Goal: Task Accomplishment & Management: Complete application form

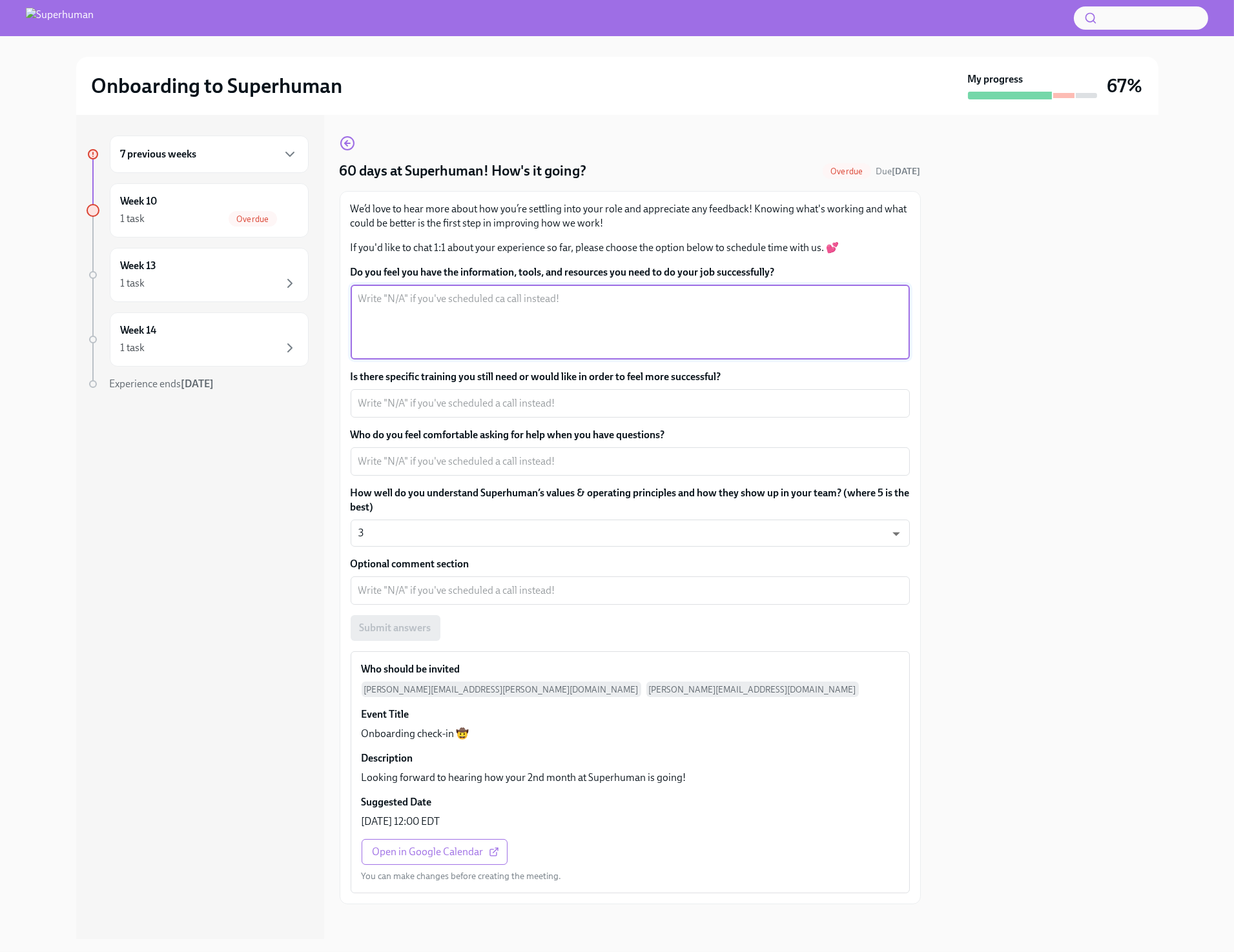
click at [415, 314] on textarea "Do you feel you have the information, tools, and resources you need to do your …" at bounding box center [630, 322] width 543 height 62
click at [857, 304] on textarea "I have the tools I need and am continuing to learn the workflows. At times it f…" at bounding box center [630, 322] width 543 height 62
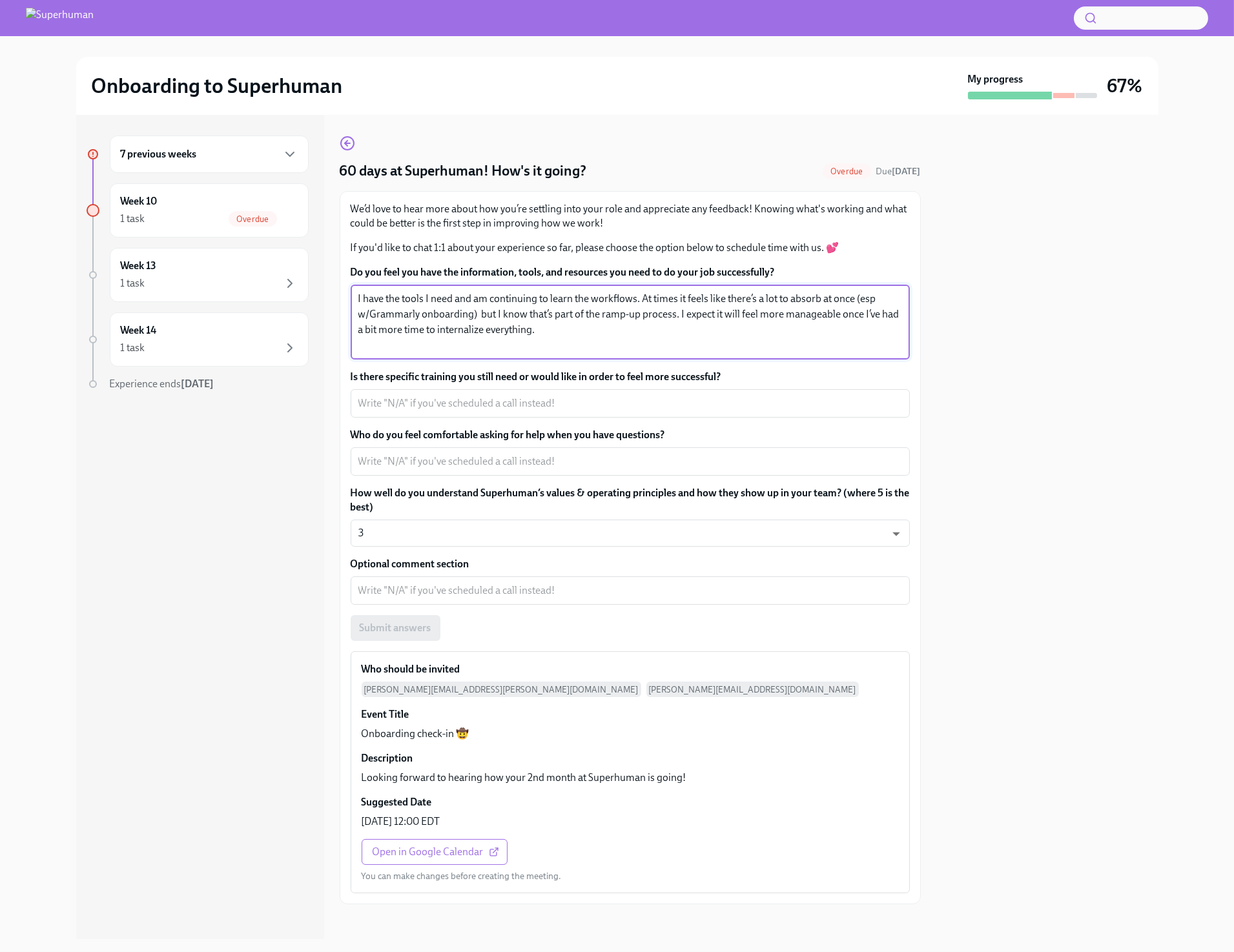
type textarea "I have the tools I need and am continuing to learn the workflows. At times it f…"
click at [537, 407] on textarea "Is there specific training you still need or would like in order to feel more s…" at bounding box center [630, 403] width 543 height 15
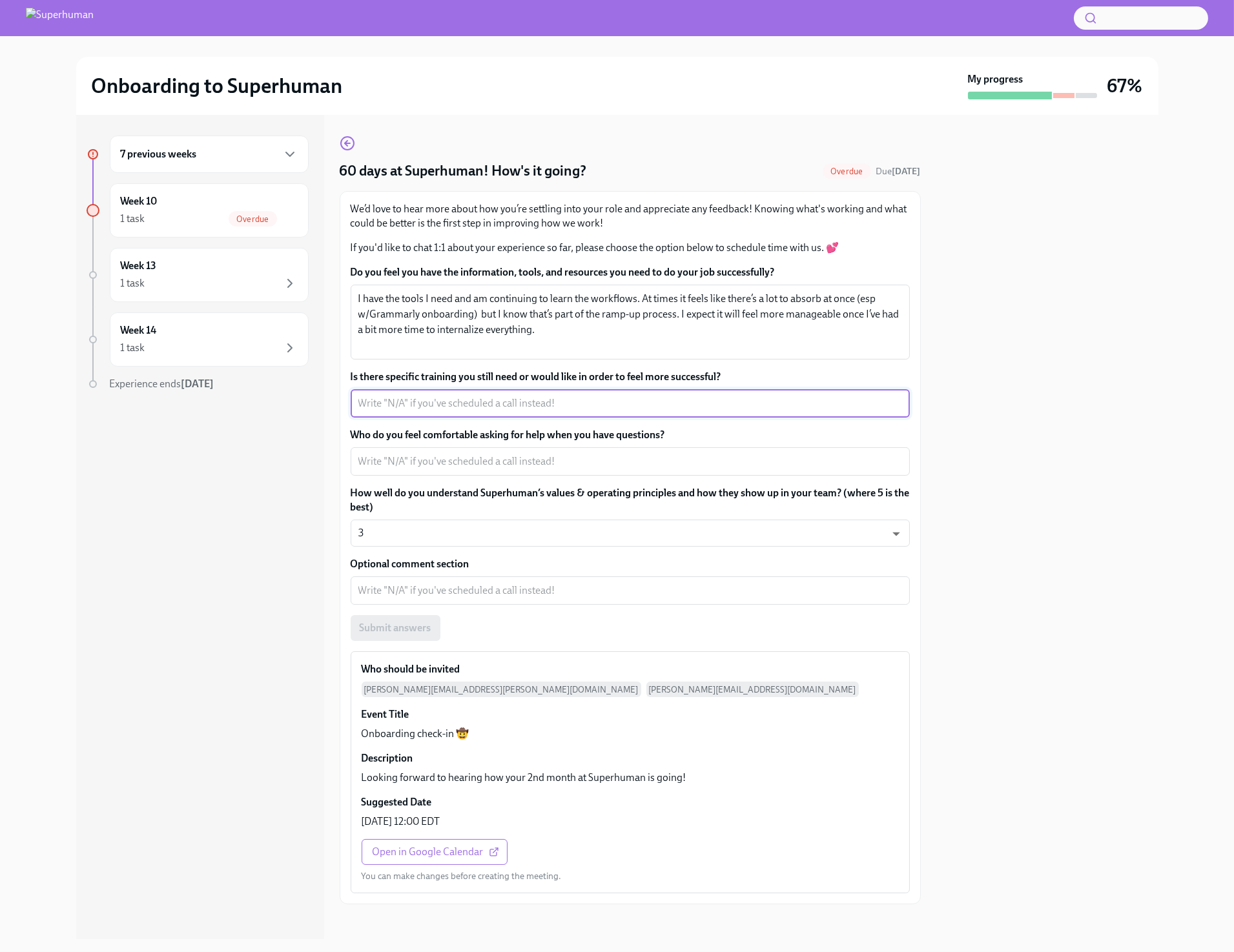
paste textarea "“I’d love more structured examples of how project plans or technical deep-dives…"
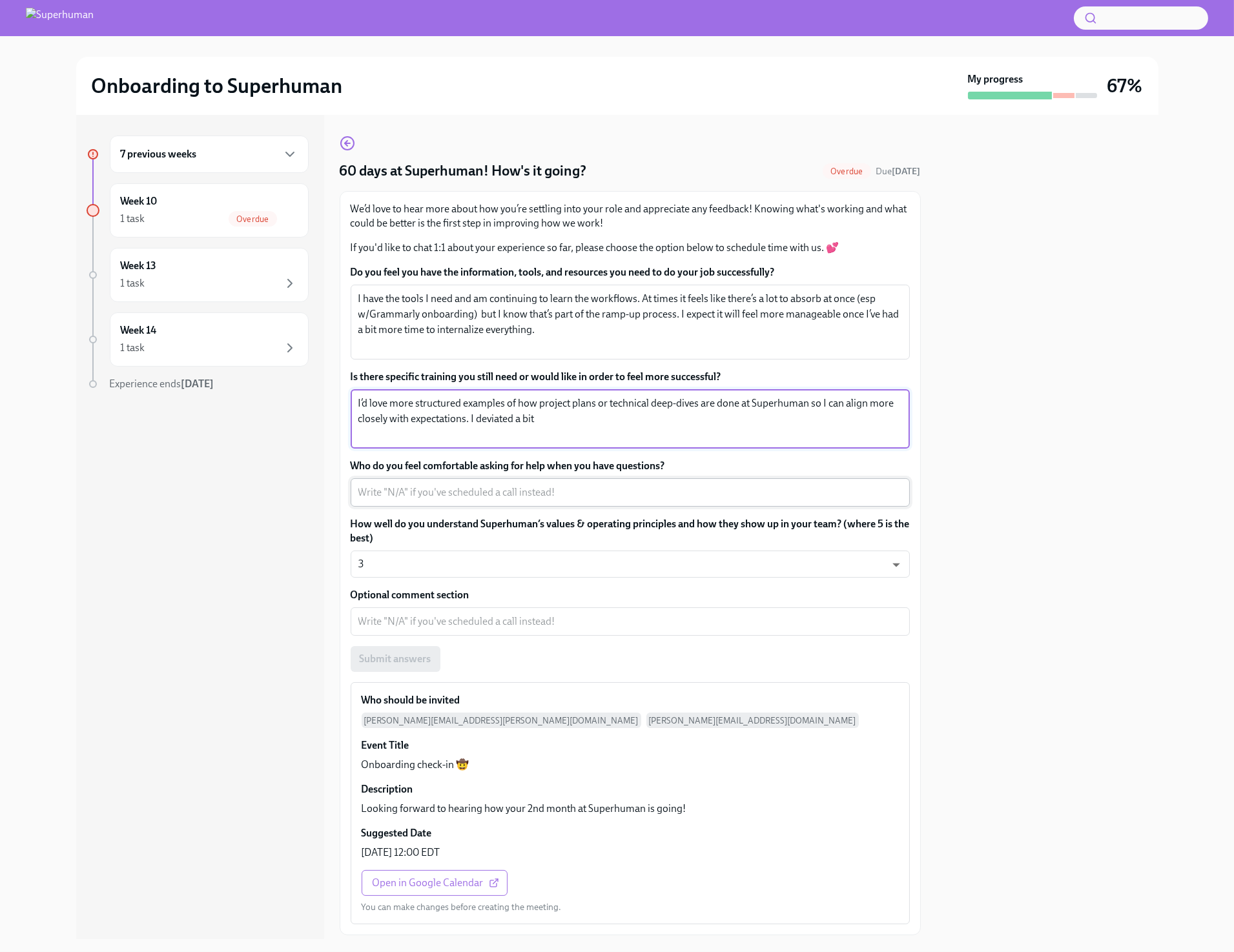
type textarea "I’d love more structured examples of how project plans or technical deep-dives …"
click at [727, 486] on textarea "Who do you feel comfortable asking for help when you have questions?" at bounding box center [630, 493] width 543 height 15
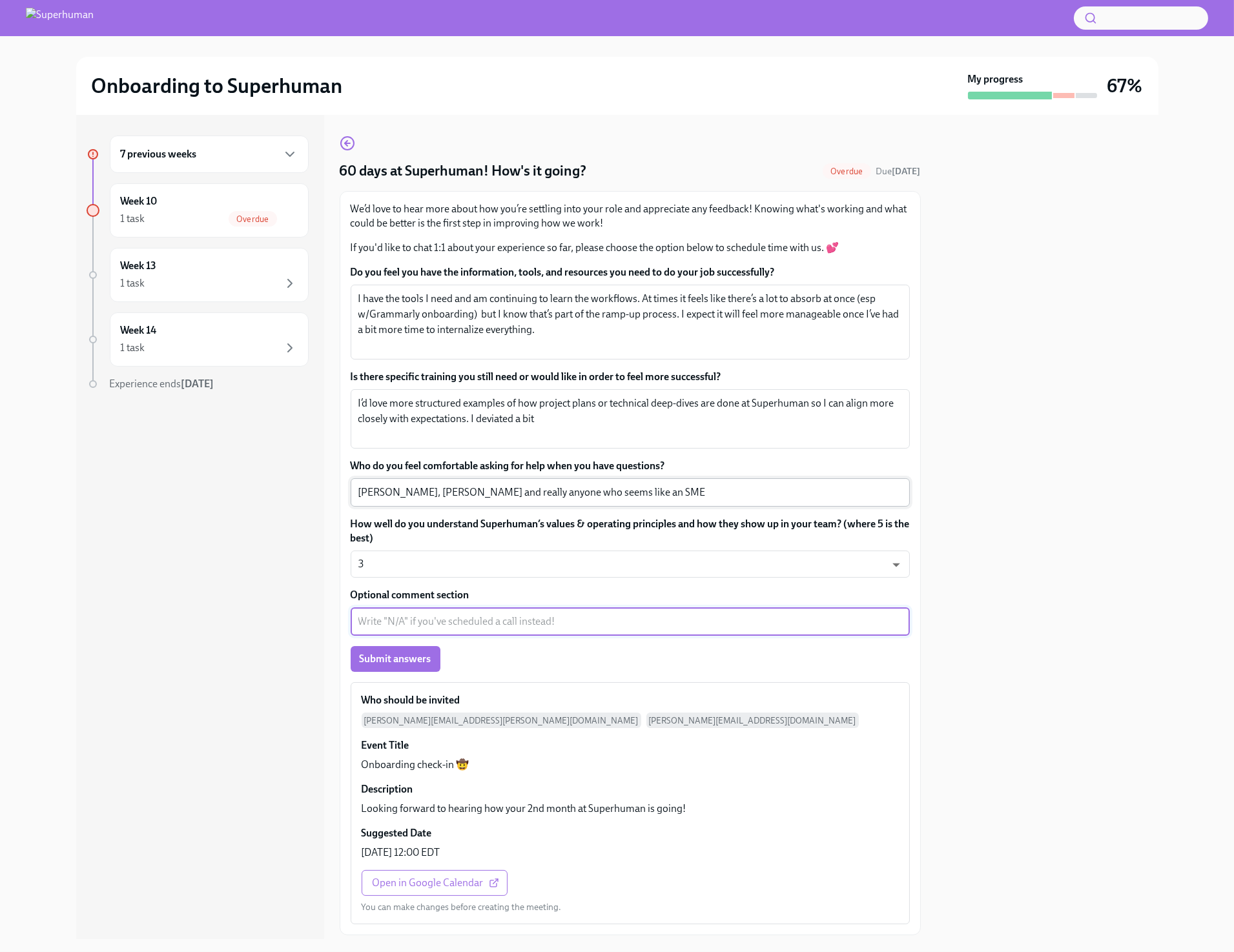
click at [495, 491] on textarea "[PERSON_NAME], [PERSON_NAME] and really anyone who seems like an SME" at bounding box center [630, 493] width 543 height 15
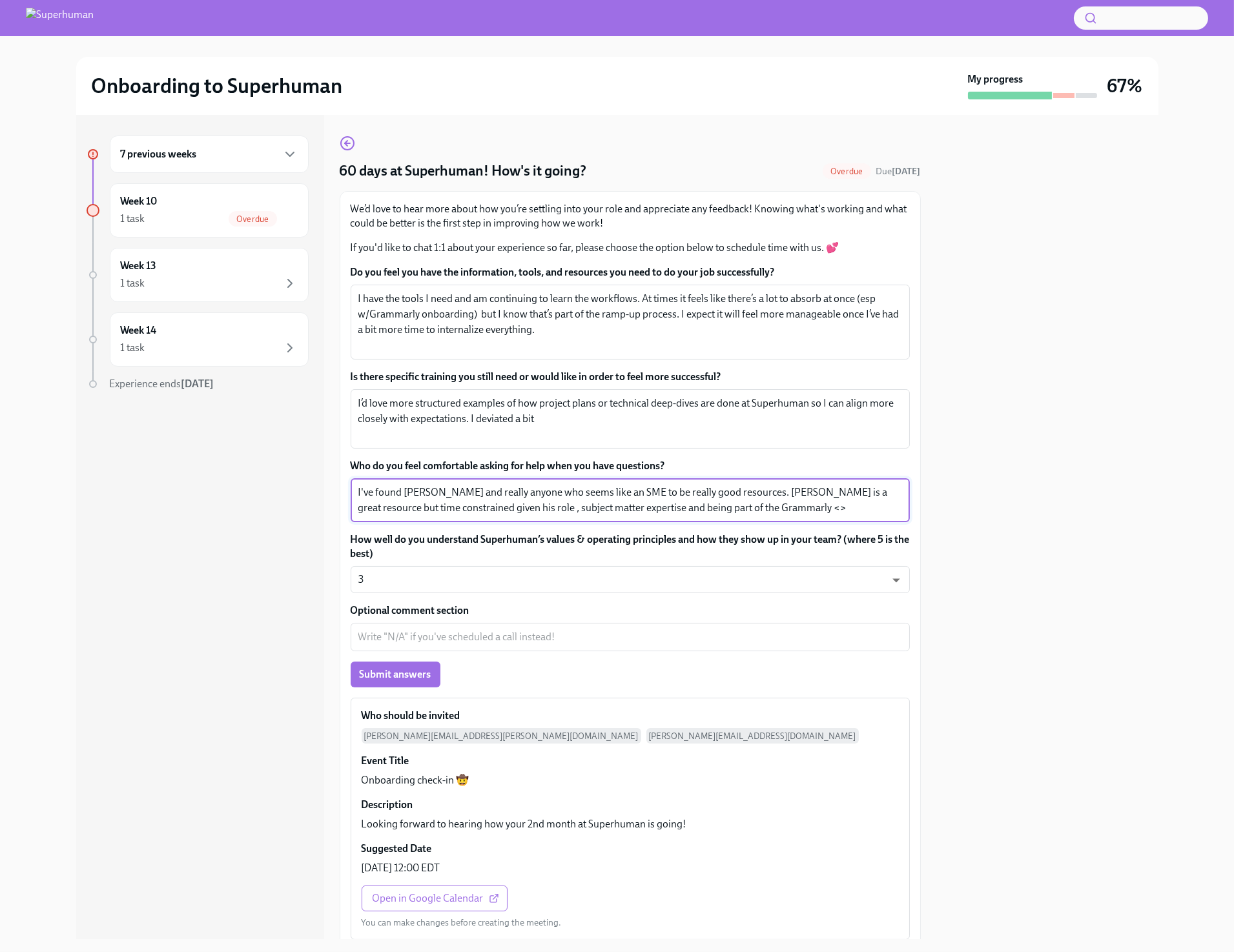
type textarea "I've found [PERSON_NAME] and really anyone who seems like an SME to be really g…"
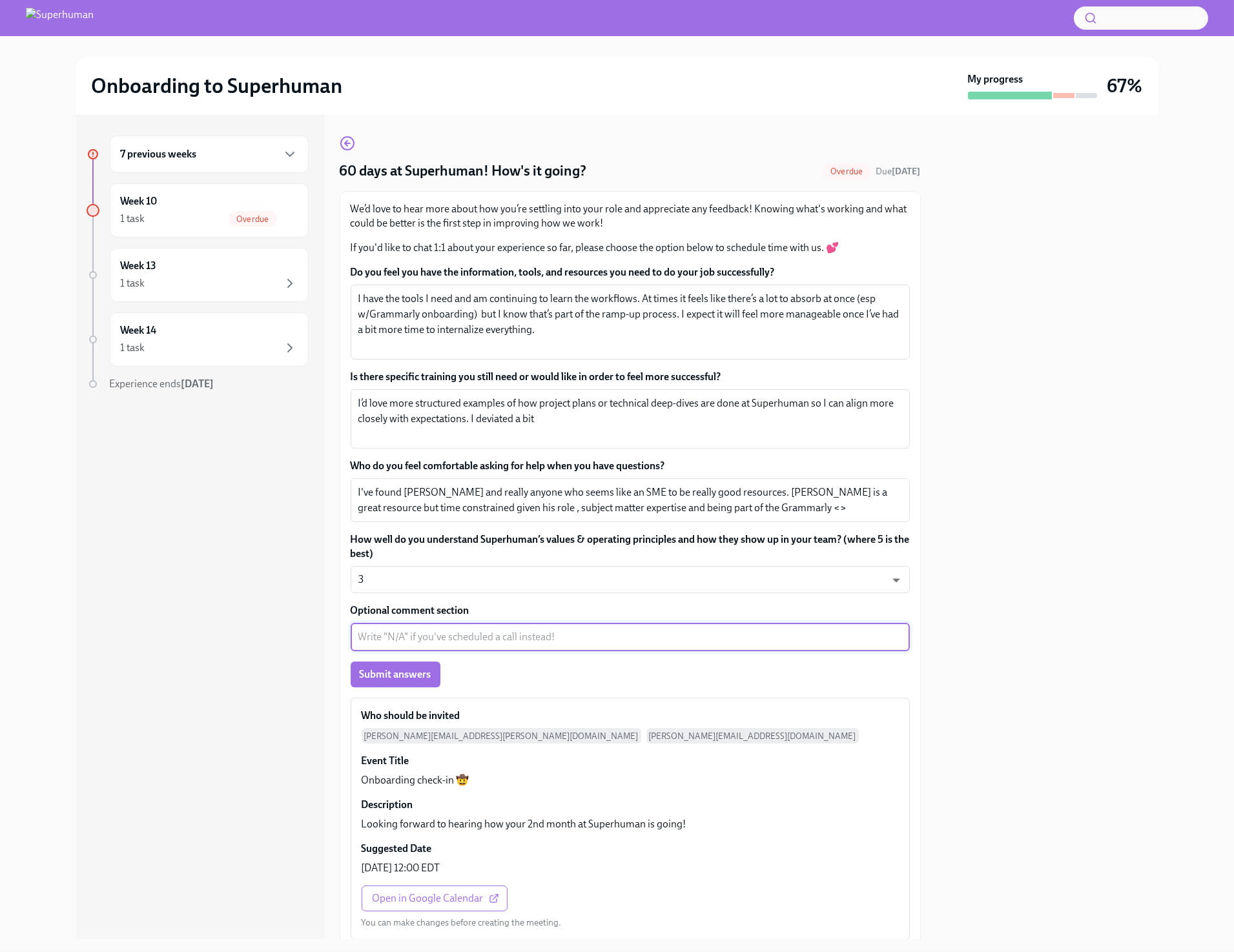
click at [1046, 415] on div at bounding box center [1047, 527] width 222 height 825
click at [698, 634] on textarea "Optional comment section" at bounding box center [630, 637] width 543 height 15
paste textarea "“I’d say a 4. I’ve been picking up a lot from team discussions and docs, and I …"
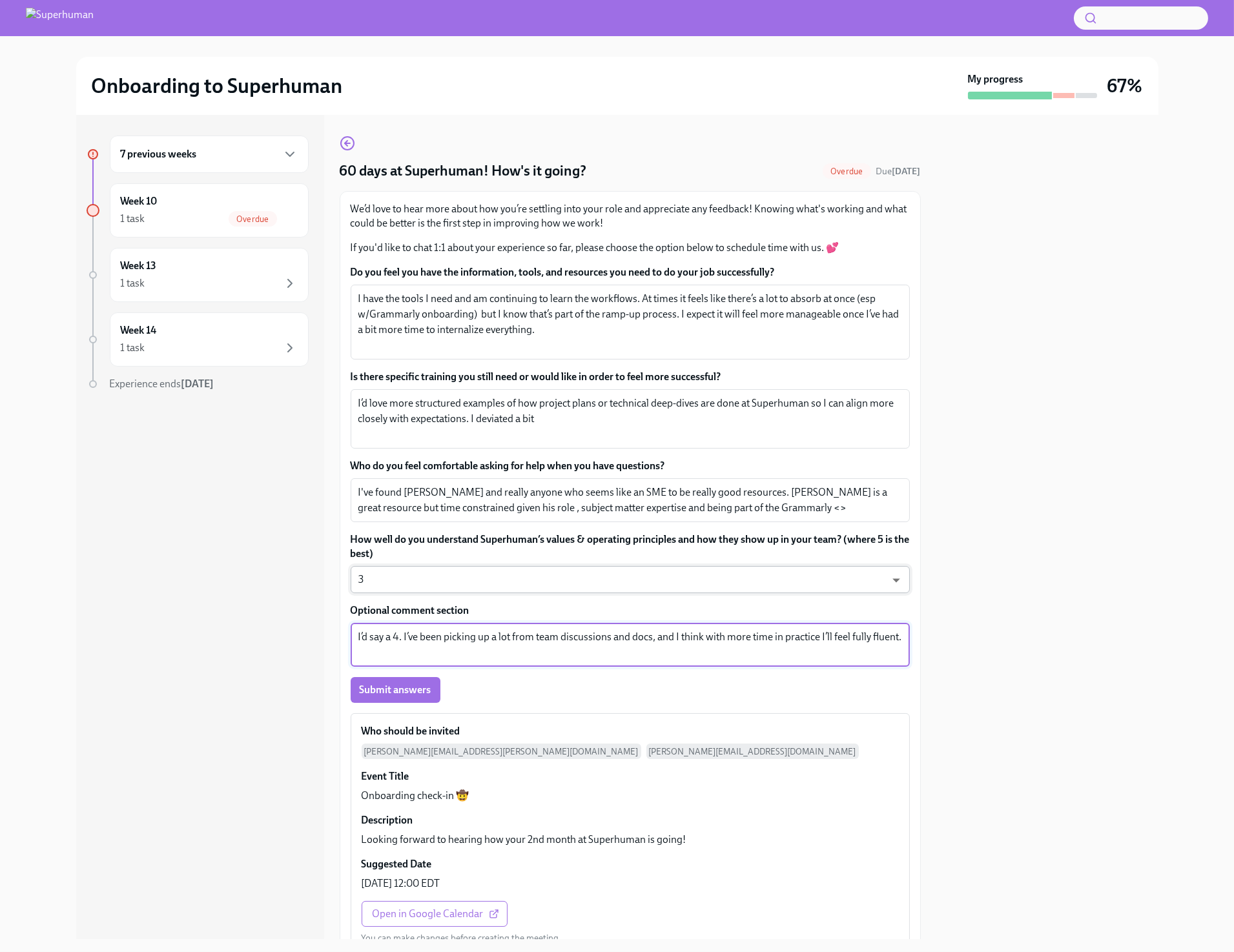
type textarea "I’d say a 4. I’ve been picking up a lot from team discussions and docs, and I t…"
click at [759, 577] on body "Onboarding to Superhuman My progress 67% 7 previous weeks Week 10 1 task Overdu…" at bounding box center [617, 476] width 1234 height 952
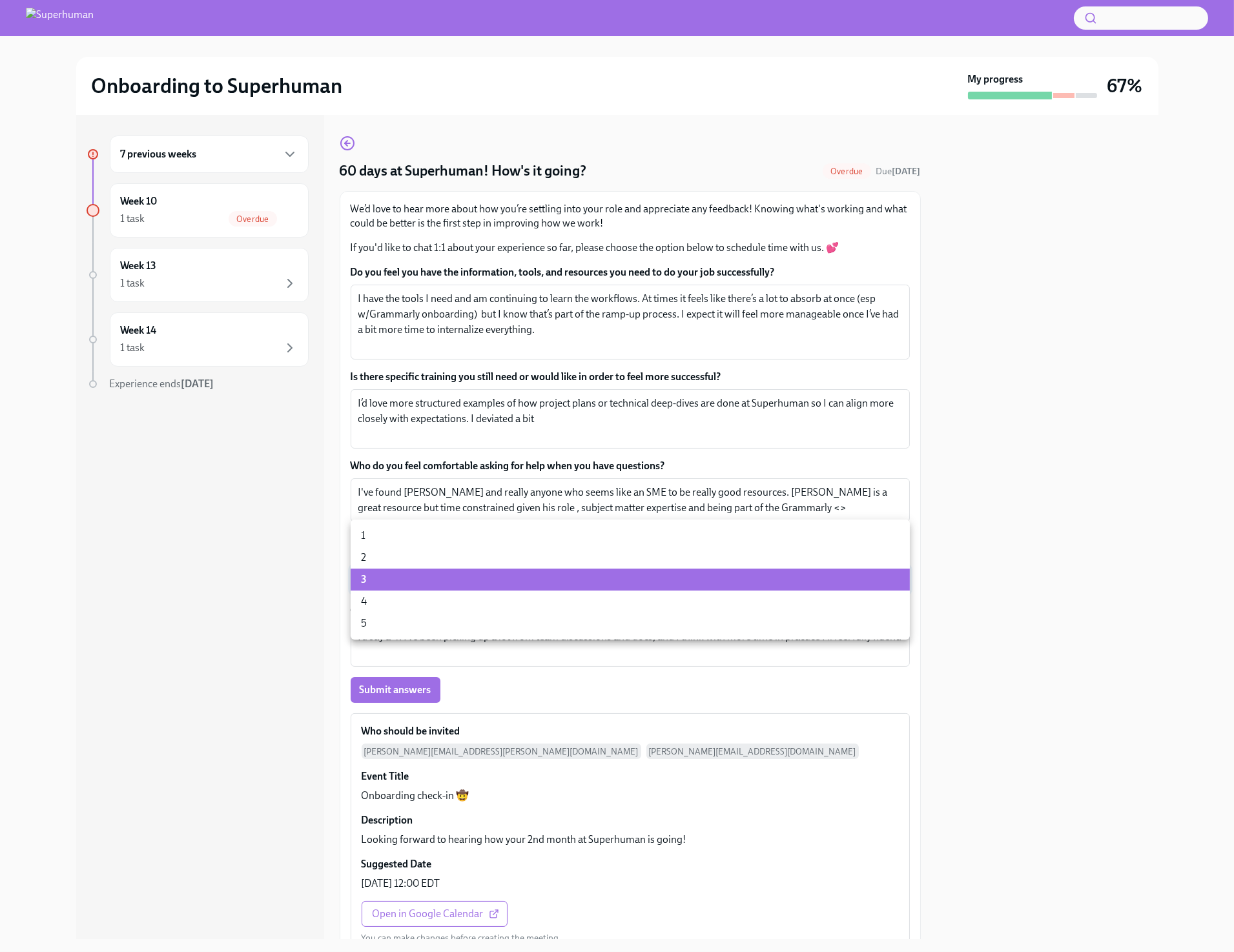
click at [745, 599] on li "4" at bounding box center [630, 601] width 559 height 22
type input "O2oouYpy0"
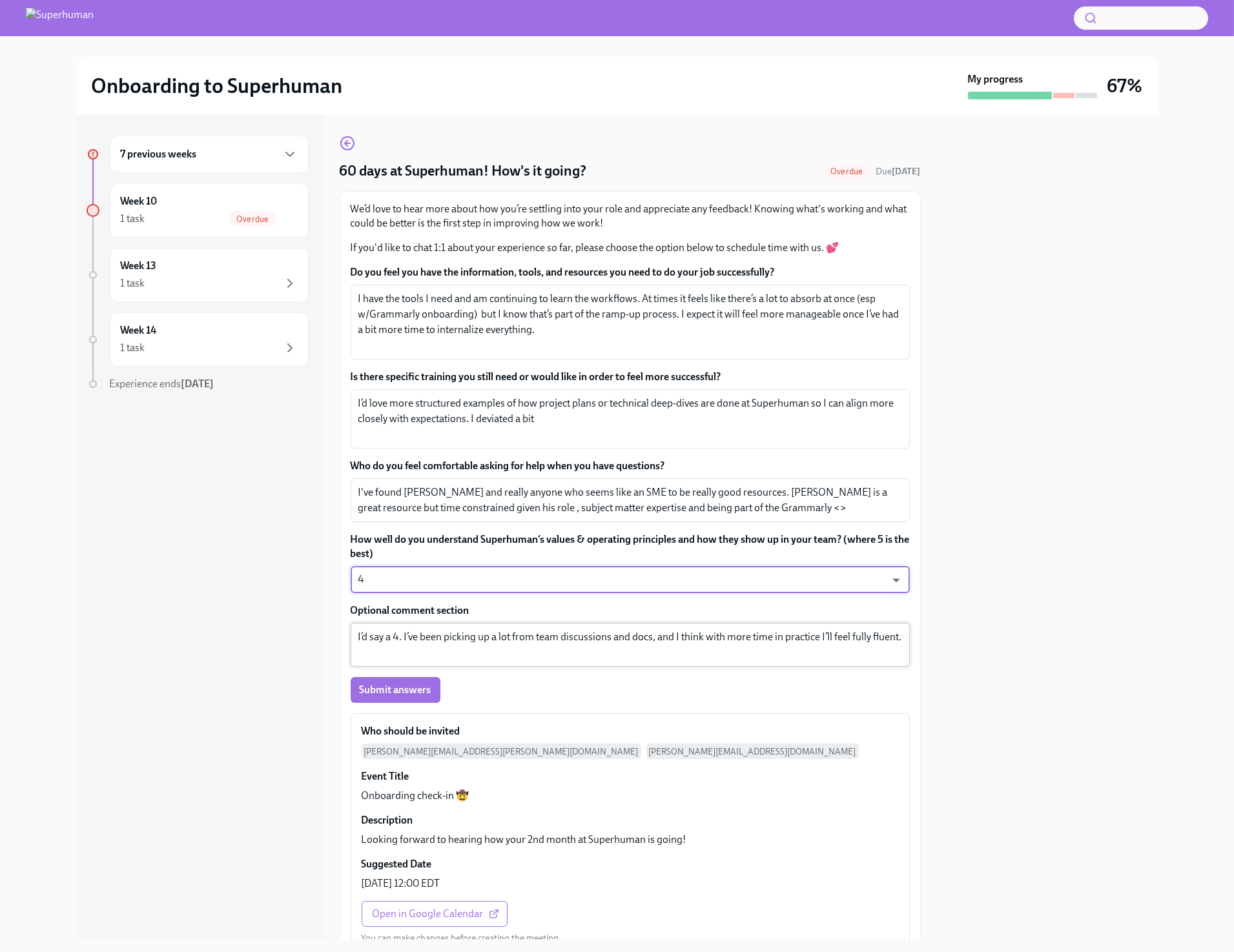
click at [651, 640] on textarea "I’d say a 4. I’ve been picking up a lot from team discussions and docs, and I t…" at bounding box center [630, 645] width 543 height 31
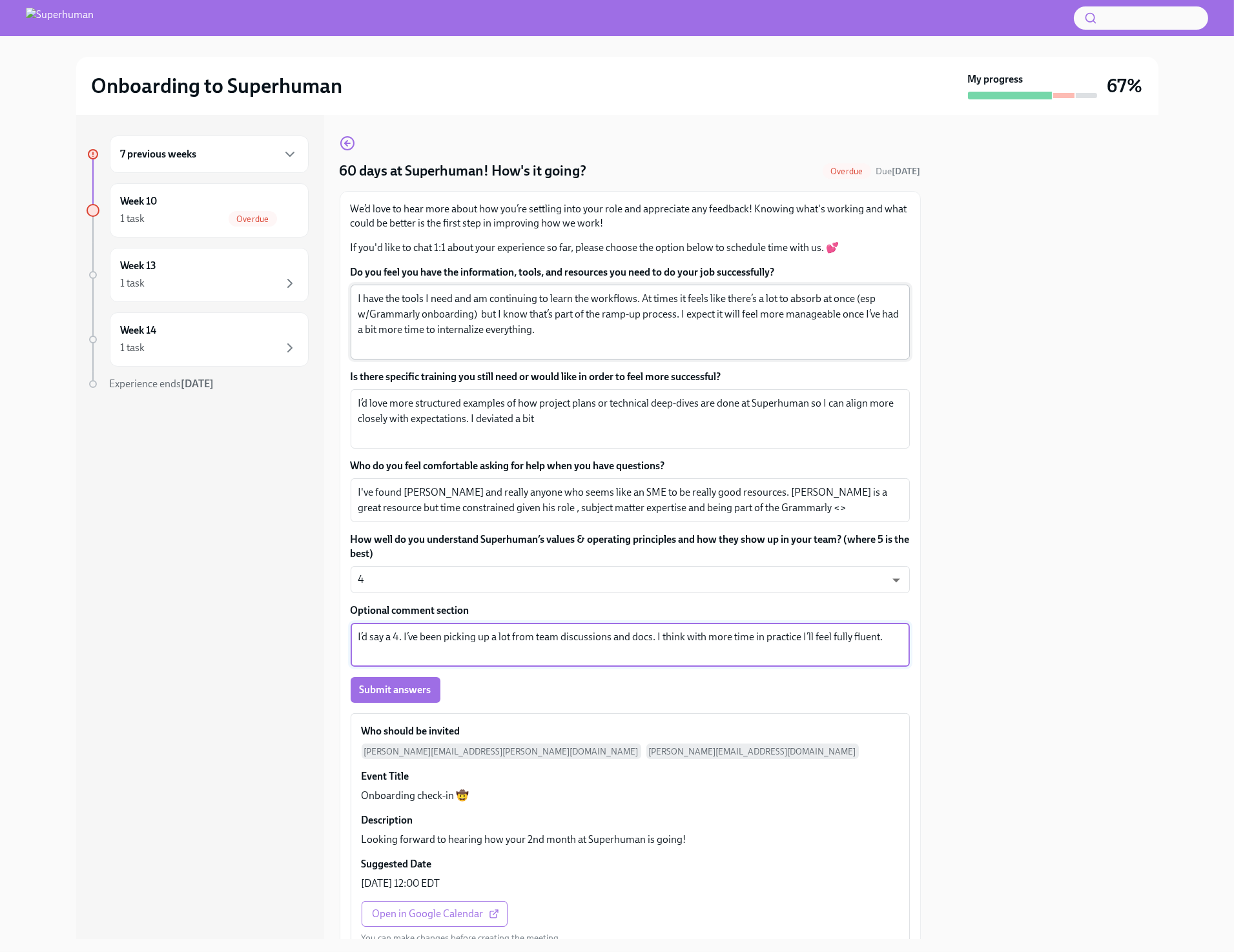
type textarea "I’d say a 4. I’ve been picking up a lot from team discussions and docs. I think…"
click at [472, 310] on textarea "I have the tools I need and am continuing to learn the workflows. At times it f…" at bounding box center [630, 322] width 543 height 62
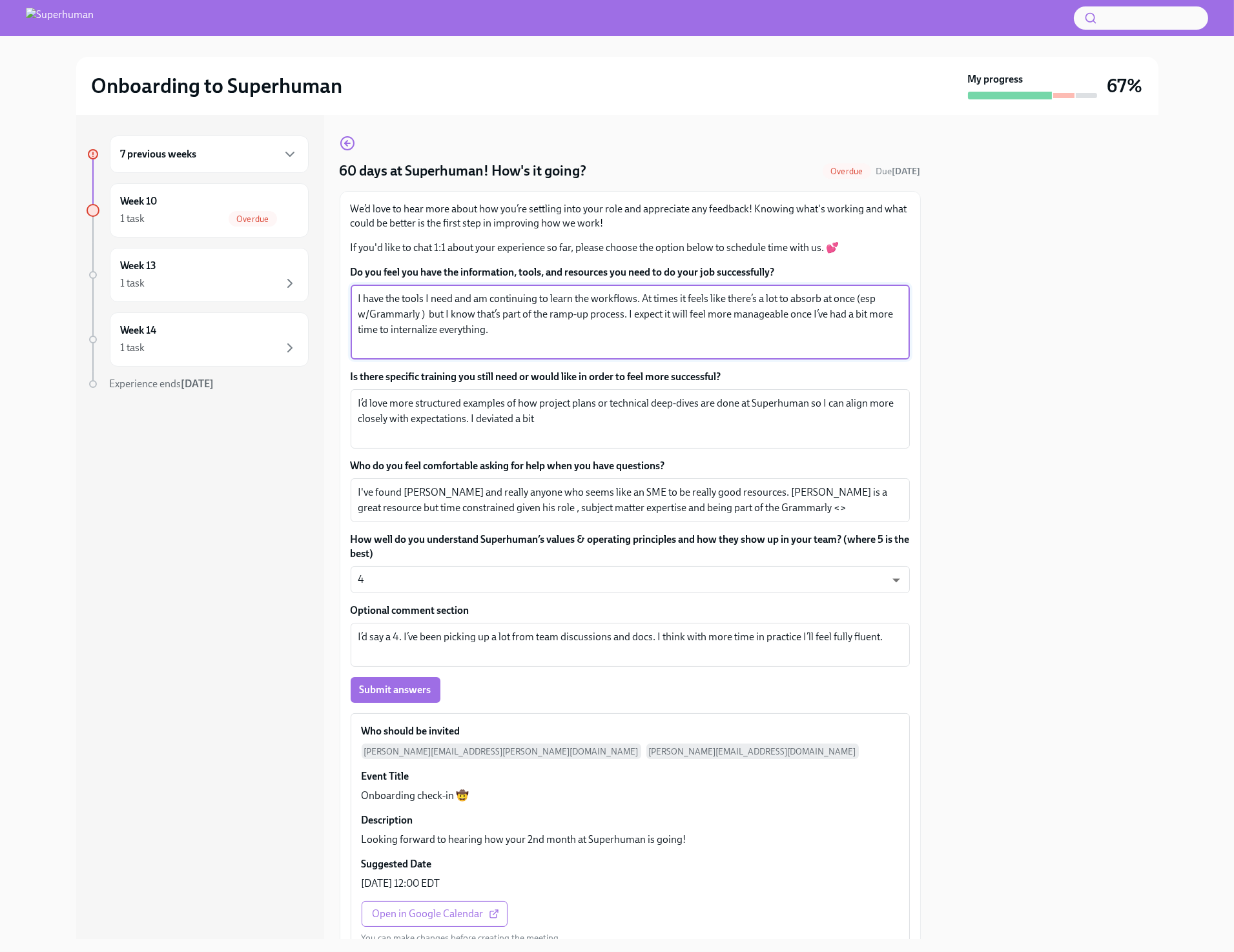
type textarea "I have the tools I need and am continuing to learn the workflows. At times it f…"
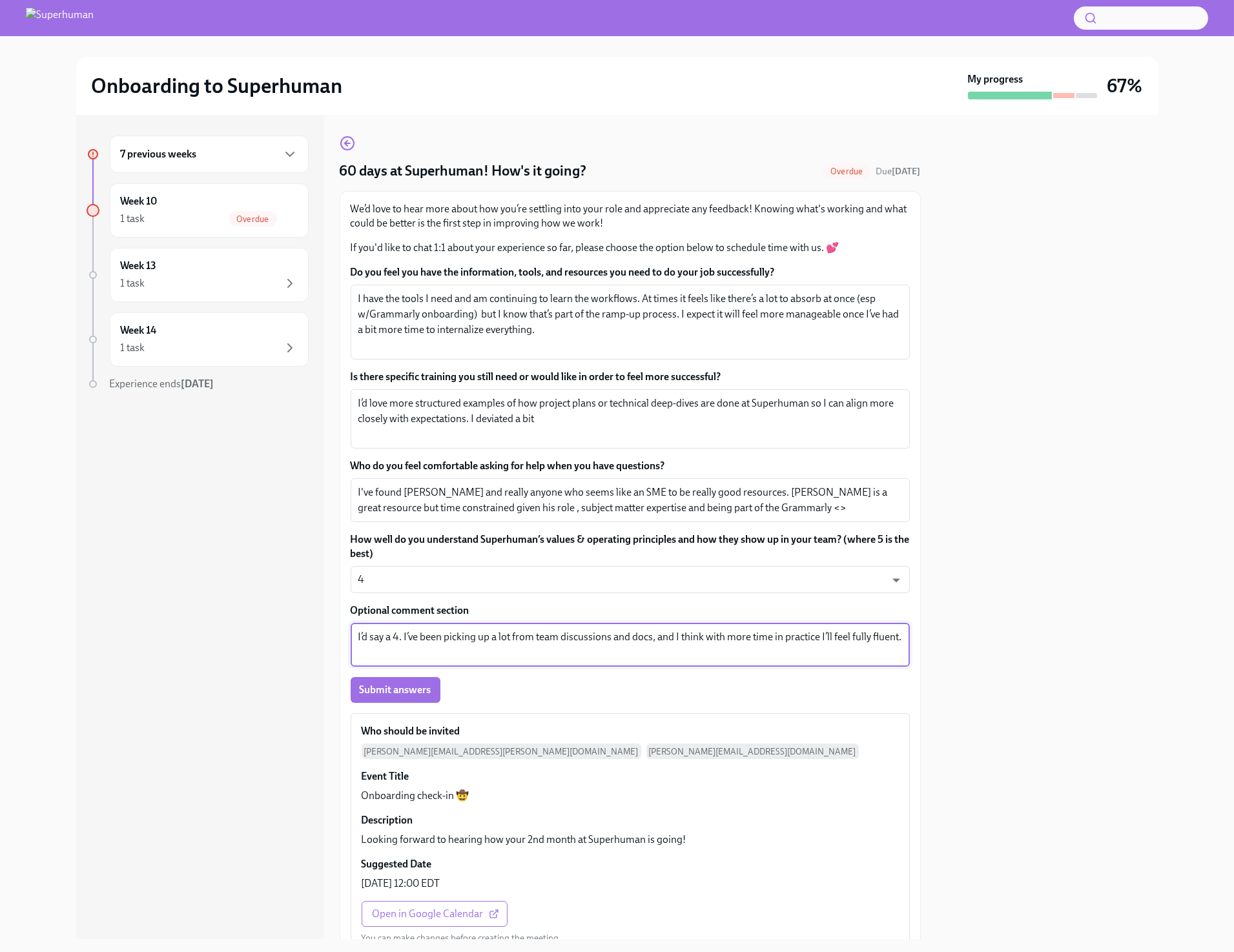
type textarea "I’d say a 4. I’ve been picking up a lot from team discussions and docs. I think…"
click at [635, 483] on div "I've found [PERSON_NAME] and really anyone who seems like an SME to be really g…" at bounding box center [630, 500] width 559 height 44
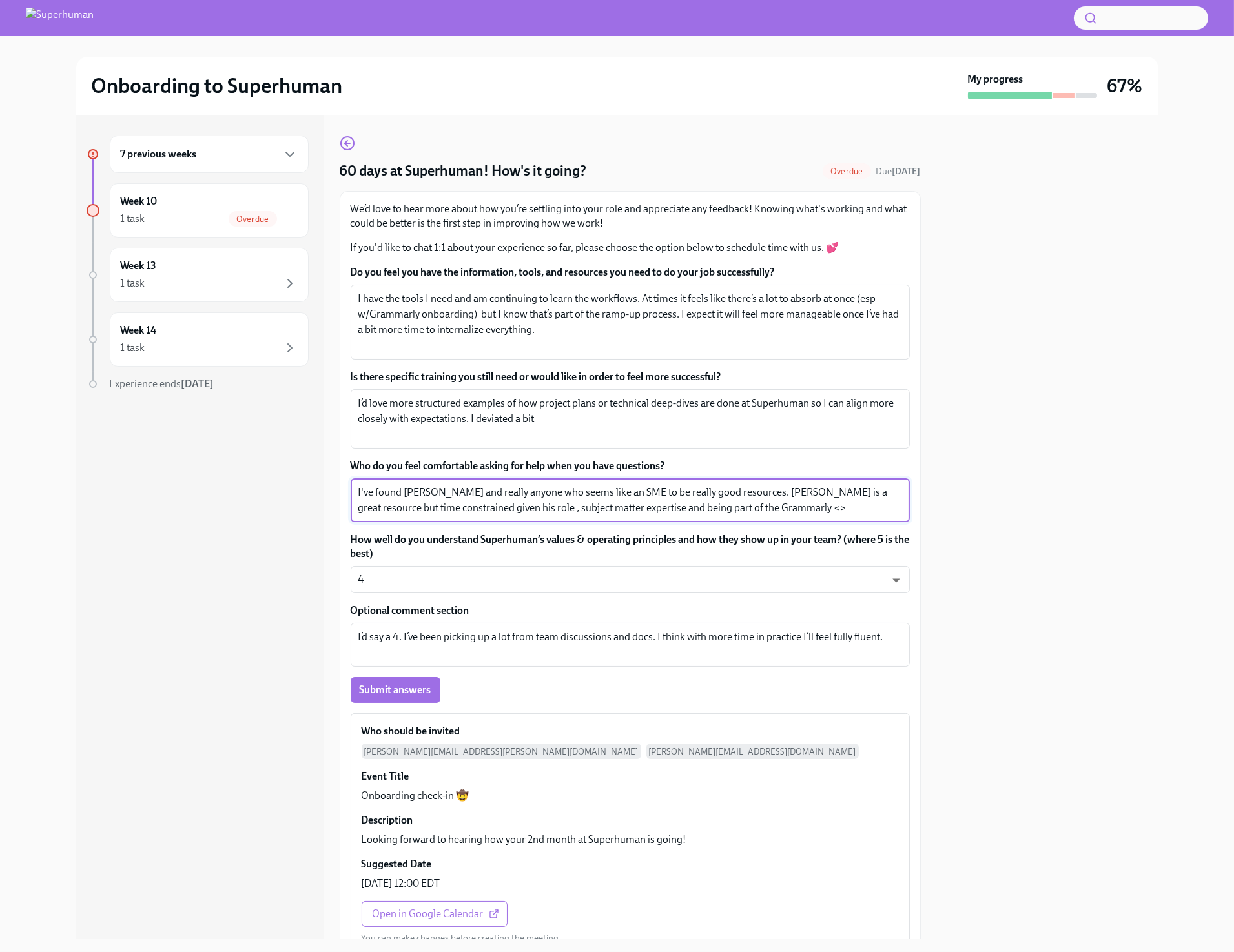
click at [606, 490] on textarea "I've found [PERSON_NAME] and really anyone who seems like an SME to be really g…" at bounding box center [630, 500] width 543 height 31
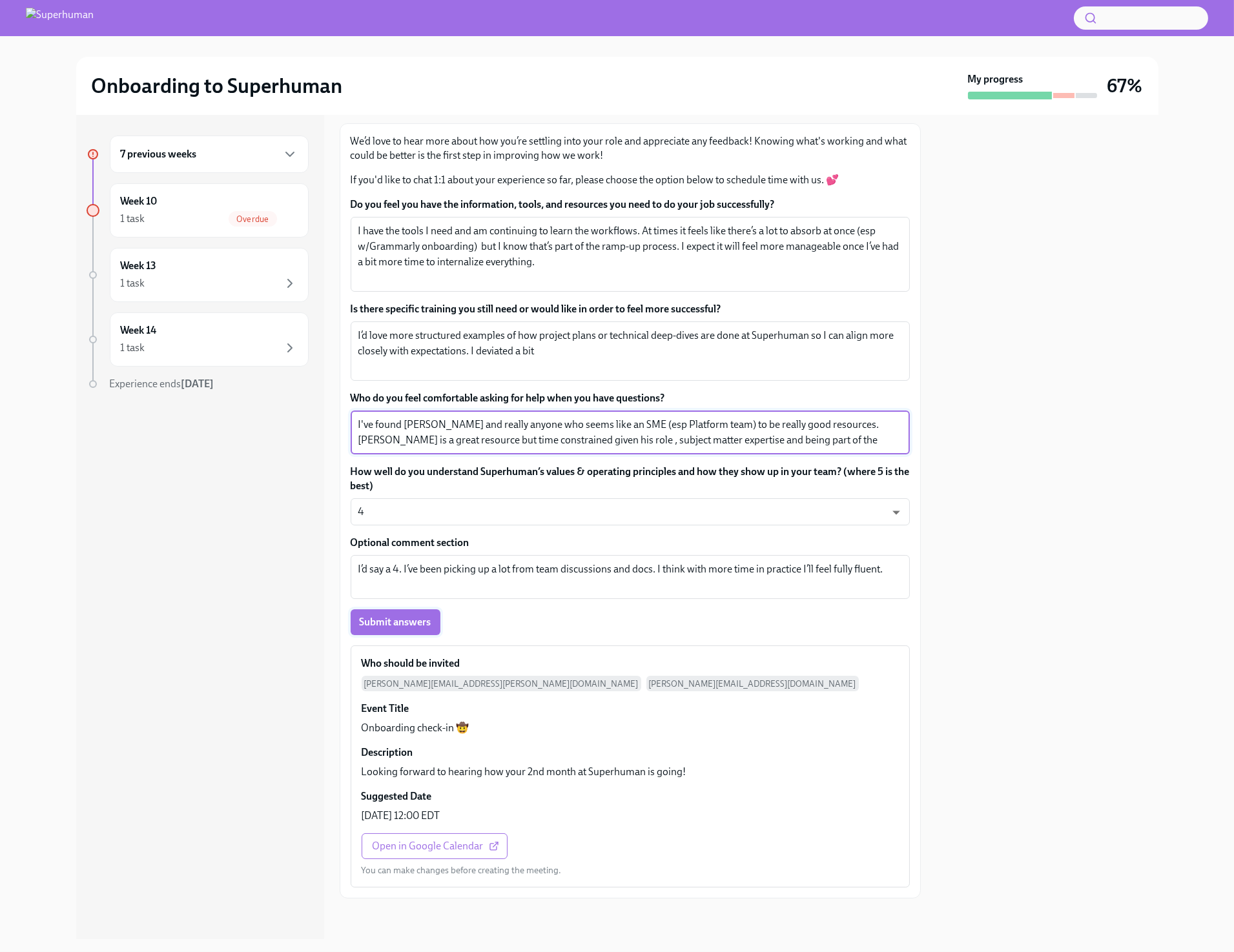
type textarea "I've found [PERSON_NAME] and really anyone who seems like an SME (esp Platform …"
click at [419, 616] on span "Submit answers" at bounding box center [395, 622] width 72 height 13
